Goal: Communication & Community: Answer question/provide support

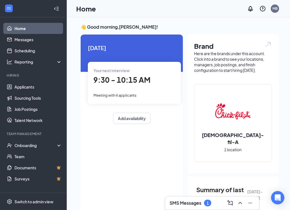
click at [187, 199] on div "SMS Messages 1" at bounding box center [212, 202] width 85 height 9
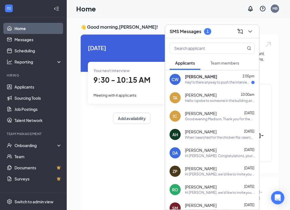
click at [210, 86] on div "[PERSON_NAME] 2:05pm Hey! Is there anyway to push the interview time to a littl…" at bounding box center [212, 79] width 94 height 18
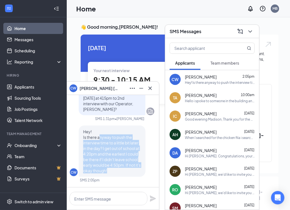
drag, startPoint x: 100, startPoint y: 139, endPoint x: 127, endPoint y: 178, distance: 47.0
click at [127, 178] on div "CW Hey! Is there anyway to push the interview time to a little bit later in the…" at bounding box center [112, 154] width 85 height 57
click at [107, 156] on span "Hey! Is there anyway to push the interview time to a little bit later in the da…" at bounding box center [112, 151] width 58 height 44
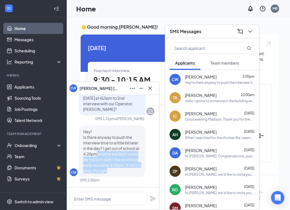
drag, startPoint x: 98, startPoint y: 154, endPoint x: 126, endPoint y: 171, distance: 32.5
click at [126, 171] on p "Hey! Is there anyway to push the interview time to a little bit later in the da…" at bounding box center [112, 151] width 58 height 45
click at [108, 160] on span "Hey! Is there anyway to push the interview time to a little bit later in the da…" at bounding box center [112, 151] width 58 height 44
drag, startPoint x: 104, startPoint y: 149, endPoint x: 128, endPoint y: 175, distance: 34.5
click at [128, 175] on div "Hey! Is there anyway to push the interview time to a little bit later in the da…" at bounding box center [112, 151] width 67 height 51
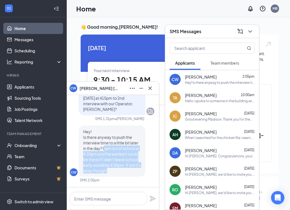
click at [131, 165] on span "Hey! Is there anyway to push the interview time to a little bit later in the da…" at bounding box center [112, 151] width 58 height 44
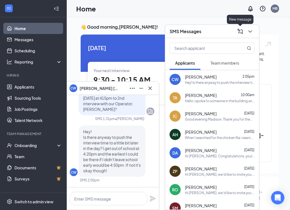
click at [252, 33] on icon "ChevronDown" at bounding box center [250, 31] width 7 height 7
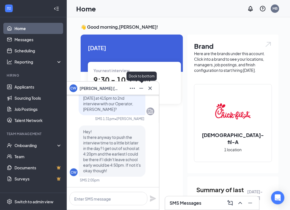
click at [141, 90] on icon "Minimize" at bounding box center [141, 88] width 7 height 7
